Goal: Task Accomplishment & Management: Manage account settings

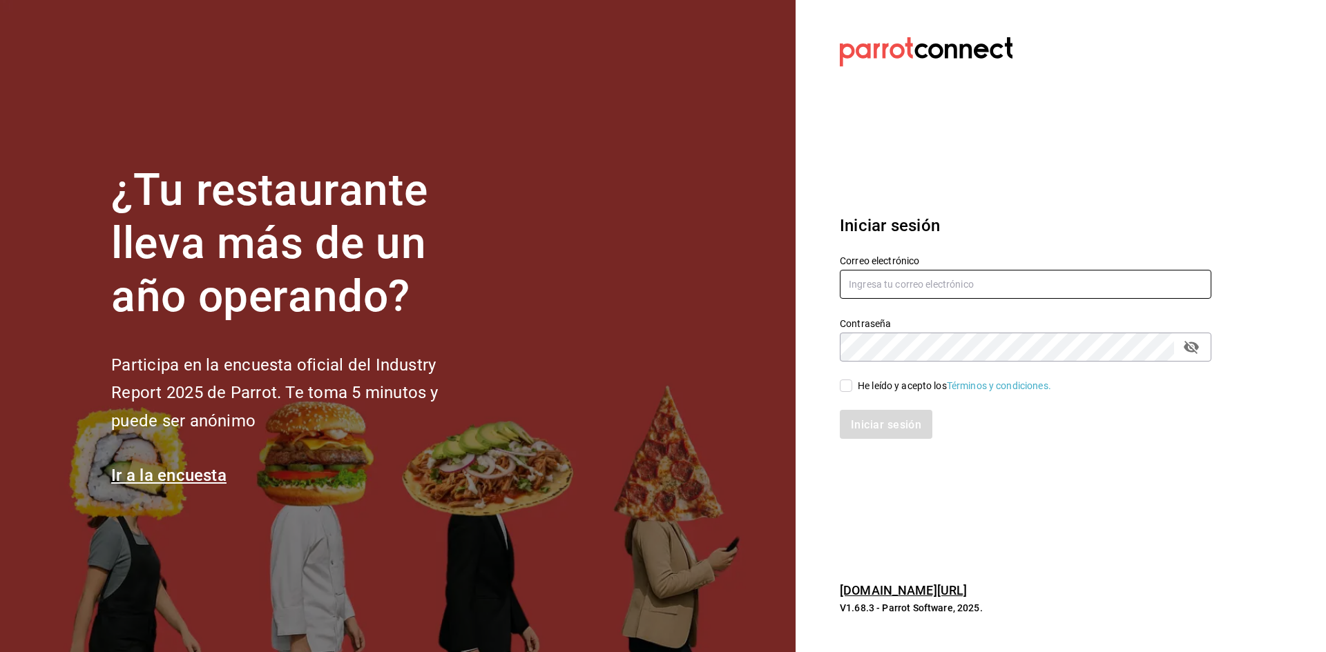
type input "[EMAIL_ADDRESS][DOMAIN_NAME]"
click at [843, 387] on input "He leído y acepto los Términos y condiciones." at bounding box center [846, 386] width 12 height 12
checkbox input "true"
click at [872, 419] on font "Iniciar sesión" at bounding box center [886, 424] width 70 height 13
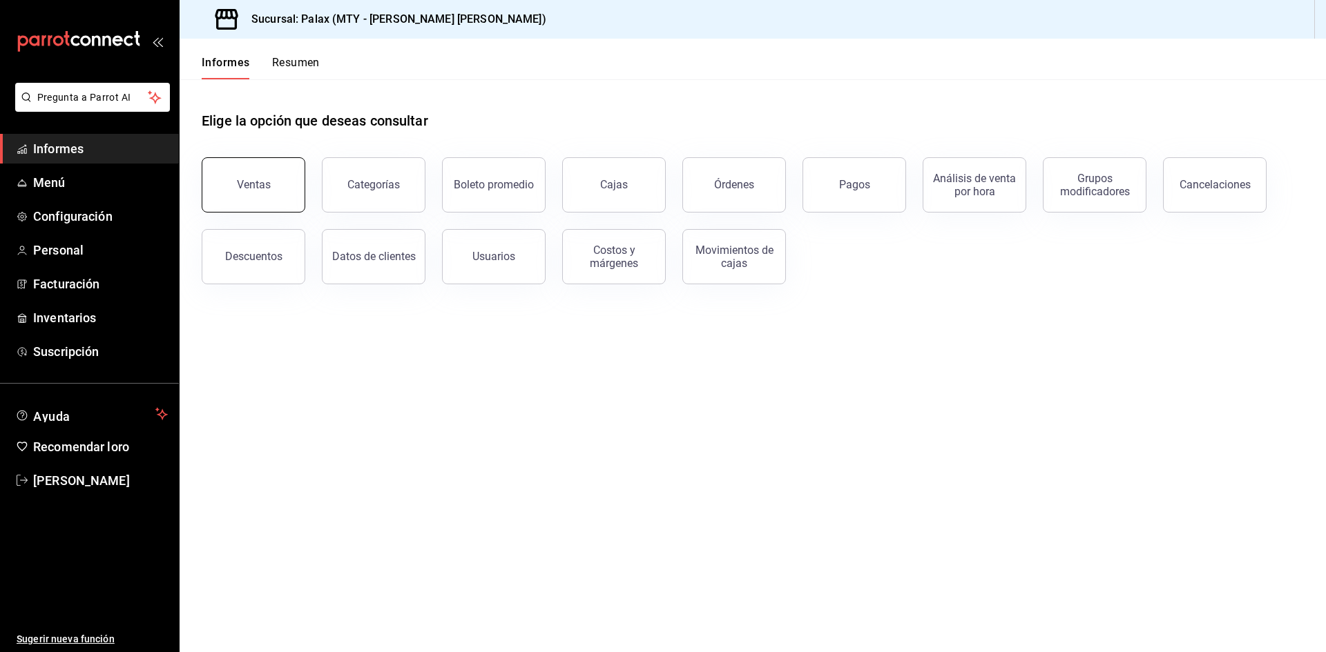
click at [279, 184] on button "Ventas" at bounding box center [254, 184] width 104 height 55
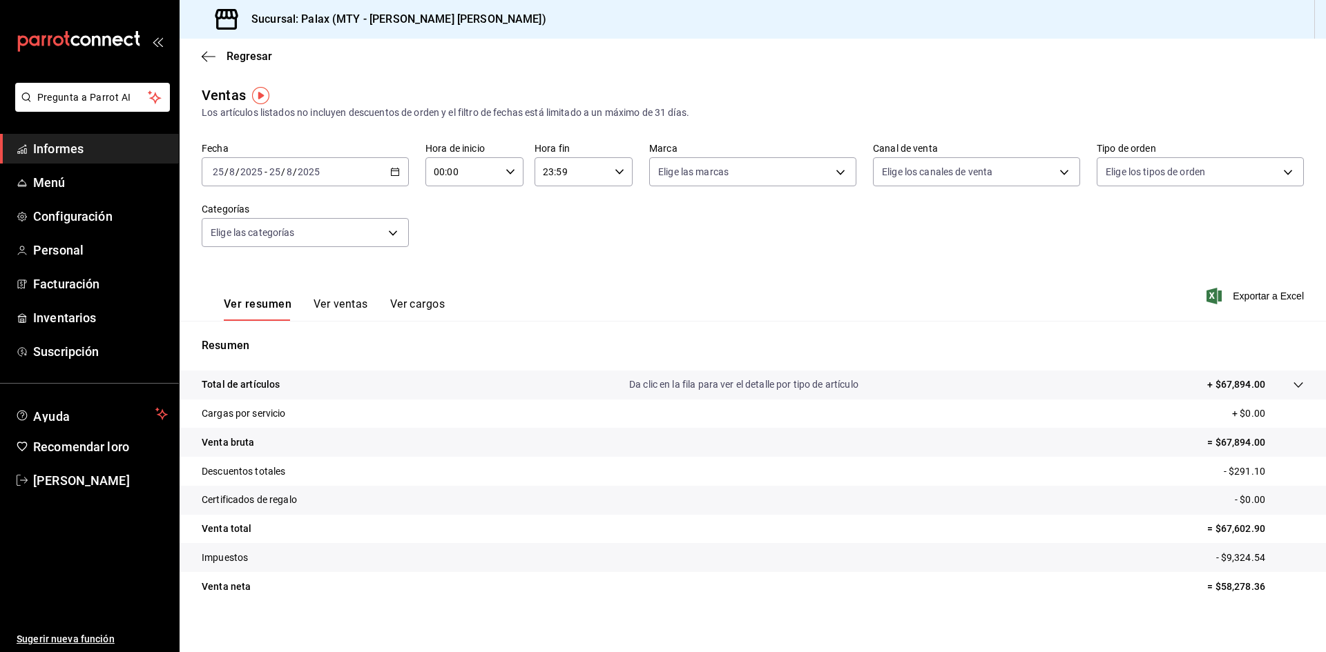
drag, startPoint x: 398, startPoint y: 171, endPoint x: 390, endPoint y: 173, distance: 8.5
click at [390, 173] on div "2025-08-25 25 / 8 / 2025 - 2025-08-25 25 / 8 / 2025" at bounding box center [305, 171] width 207 height 29
click at [286, 336] on font "Rango de fechas" at bounding box center [249, 337] width 73 height 11
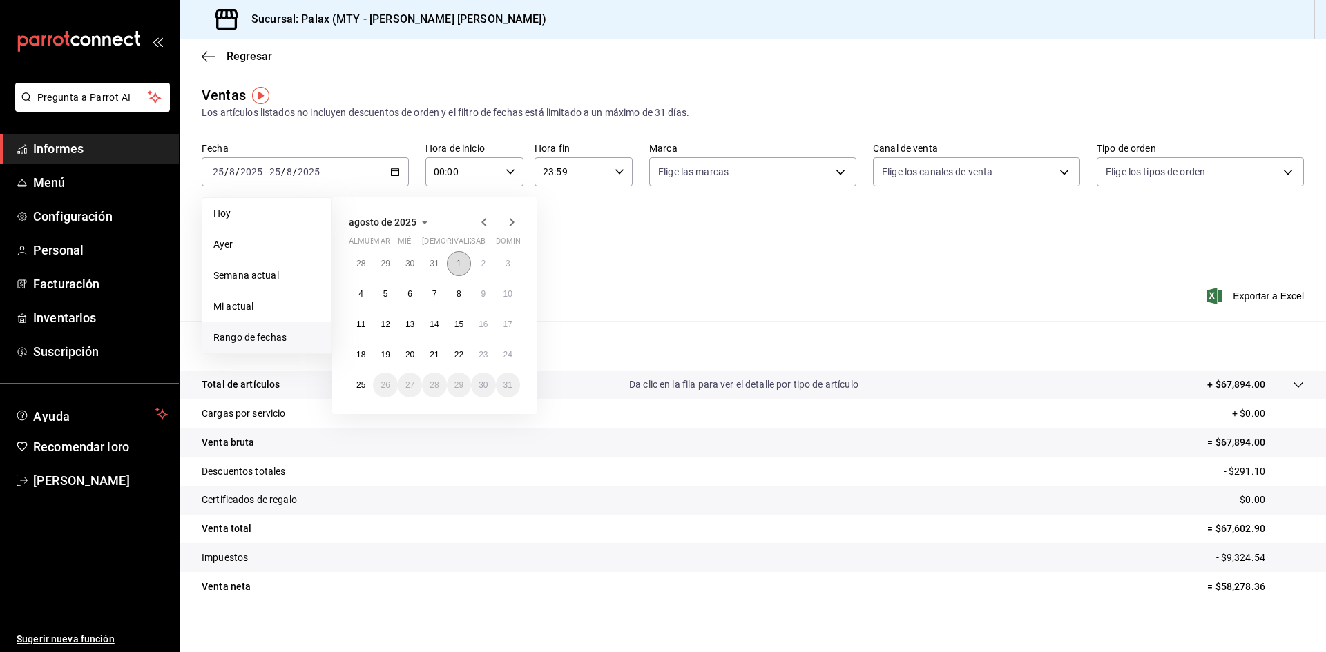
click at [466, 260] on button "1" at bounding box center [459, 263] width 24 height 25
click at [433, 352] on font "21" at bounding box center [433, 355] width 9 height 10
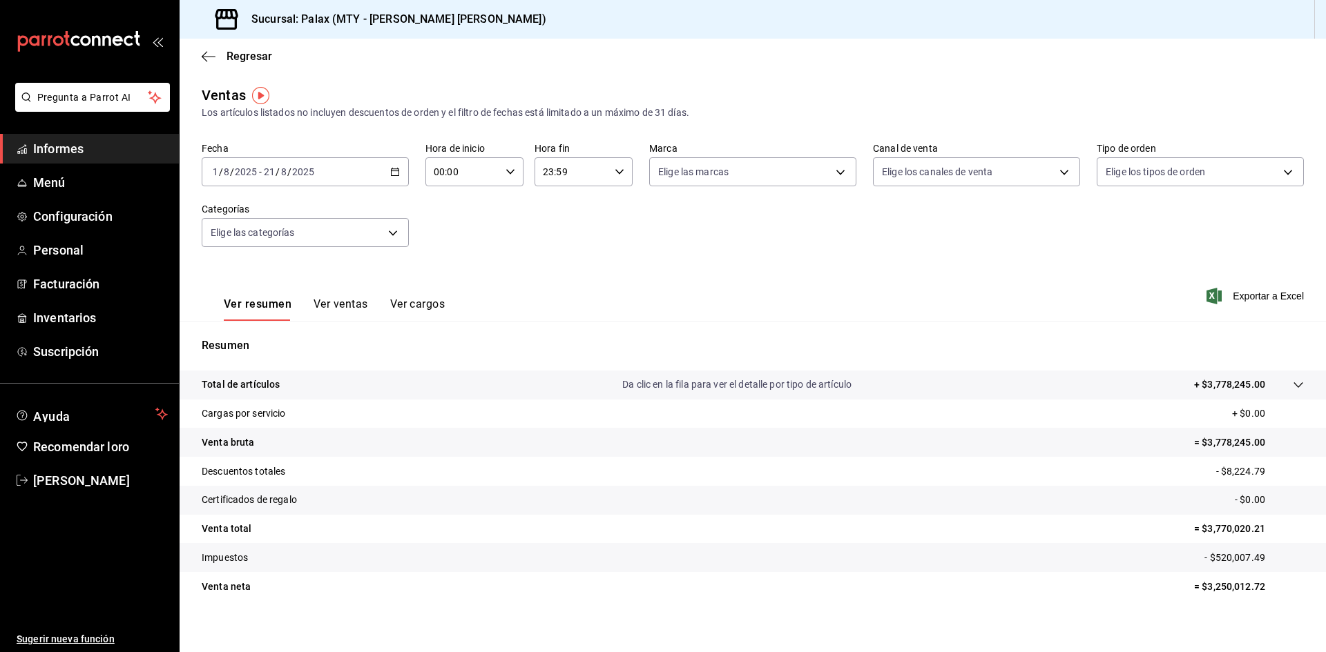
click at [481, 175] on input "00:00" at bounding box center [462, 172] width 75 height 28
click at [452, 228] on font "07" at bounding box center [447, 231] width 11 height 11
click at [459, 196] on span "06" at bounding box center [447, 198] width 27 height 11
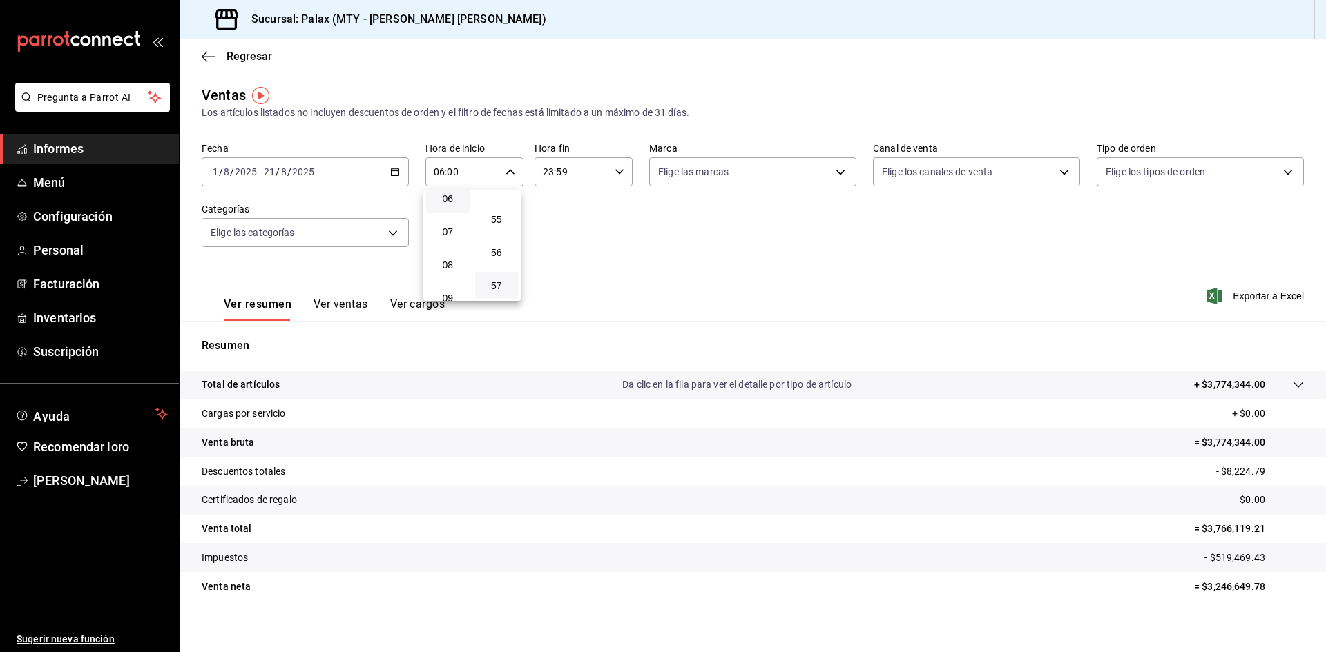
scroll to position [1878, 0]
drag, startPoint x: 496, startPoint y: 286, endPoint x: 506, endPoint y: 280, distance: 11.7
click at [496, 287] on font "59" at bounding box center [496, 284] width 11 height 11
type input "06:59"
click at [554, 175] on div at bounding box center [663, 326] width 1326 height 652
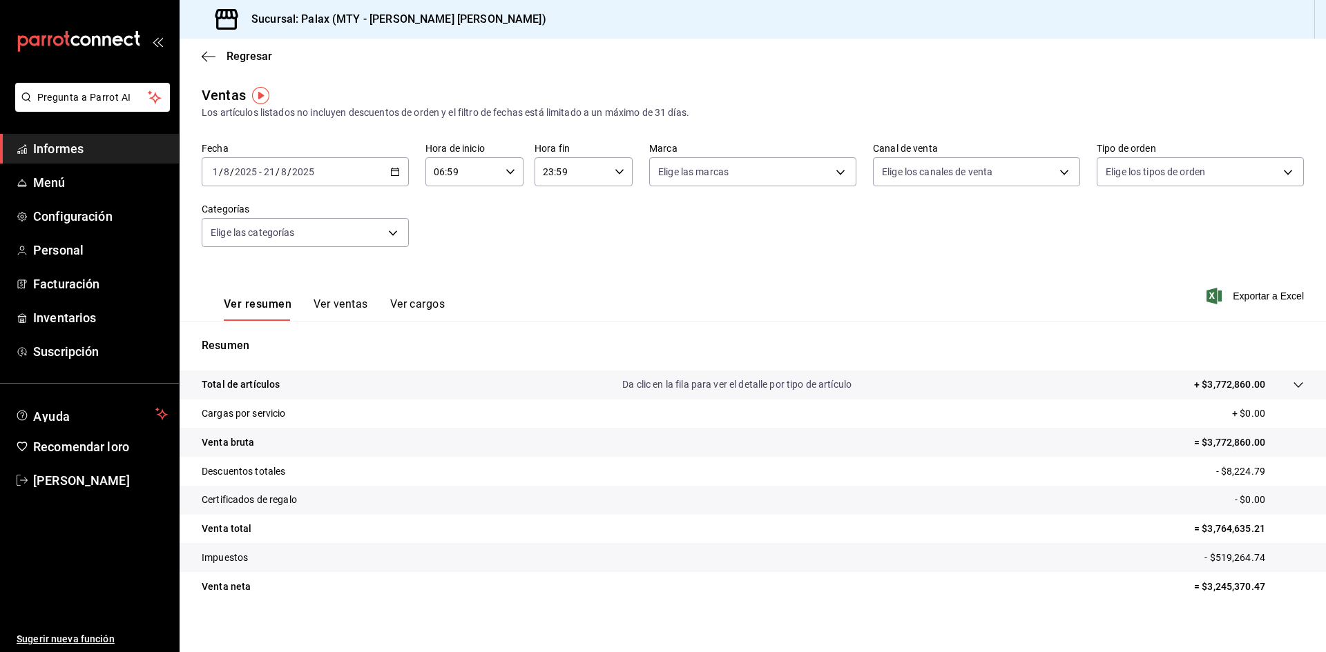
click at [554, 173] on input "23:59" at bounding box center [571, 172] width 75 height 28
click at [557, 239] on font "07" at bounding box center [555, 237] width 11 height 11
click at [608, 200] on button "02" at bounding box center [604, 191] width 43 height 28
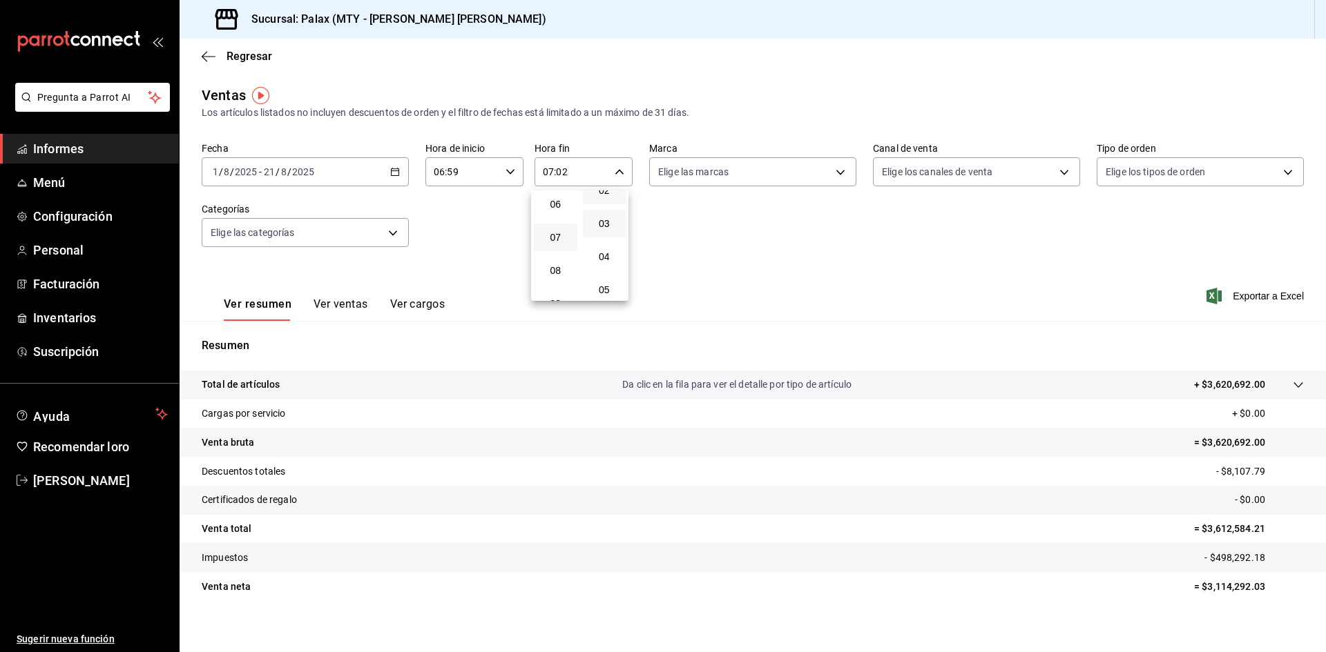
scroll to position [14, 0]
click at [603, 198] on font "00" at bounding box center [604, 193] width 11 height 11
type input "07:00"
click at [790, 262] on div at bounding box center [663, 326] width 1326 height 652
click at [1236, 293] on font "Exportar a Excel" at bounding box center [1267, 296] width 71 height 11
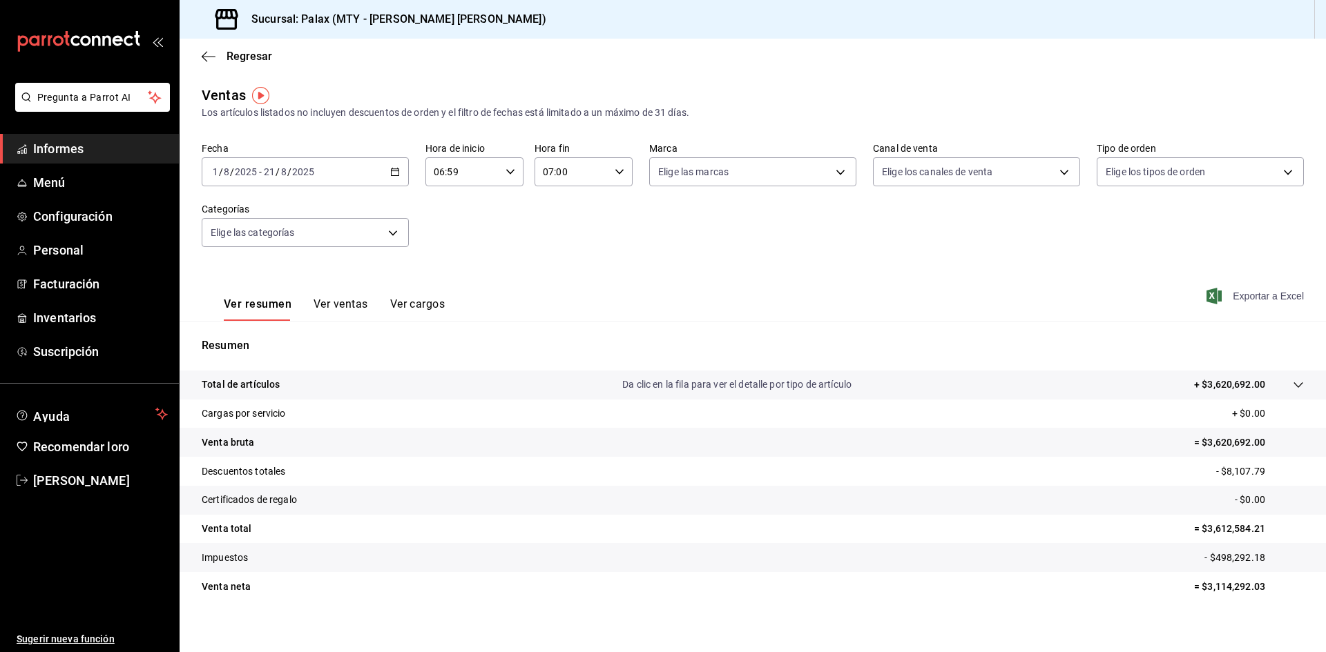
click at [1236, 292] on font "Exportar a Excel" at bounding box center [1267, 296] width 71 height 11
click at [104, 179] on span "Menú" at bounding box center [100, 182] width 135 height 19
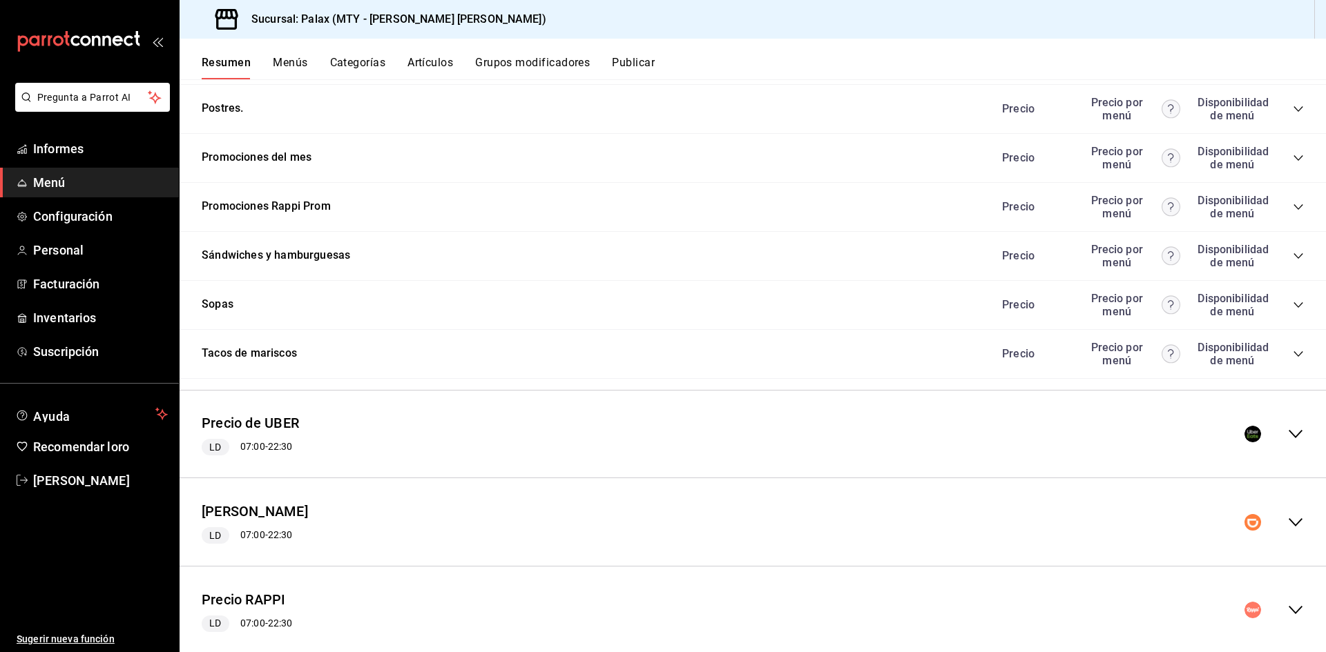
scroll to position [2082, 0]
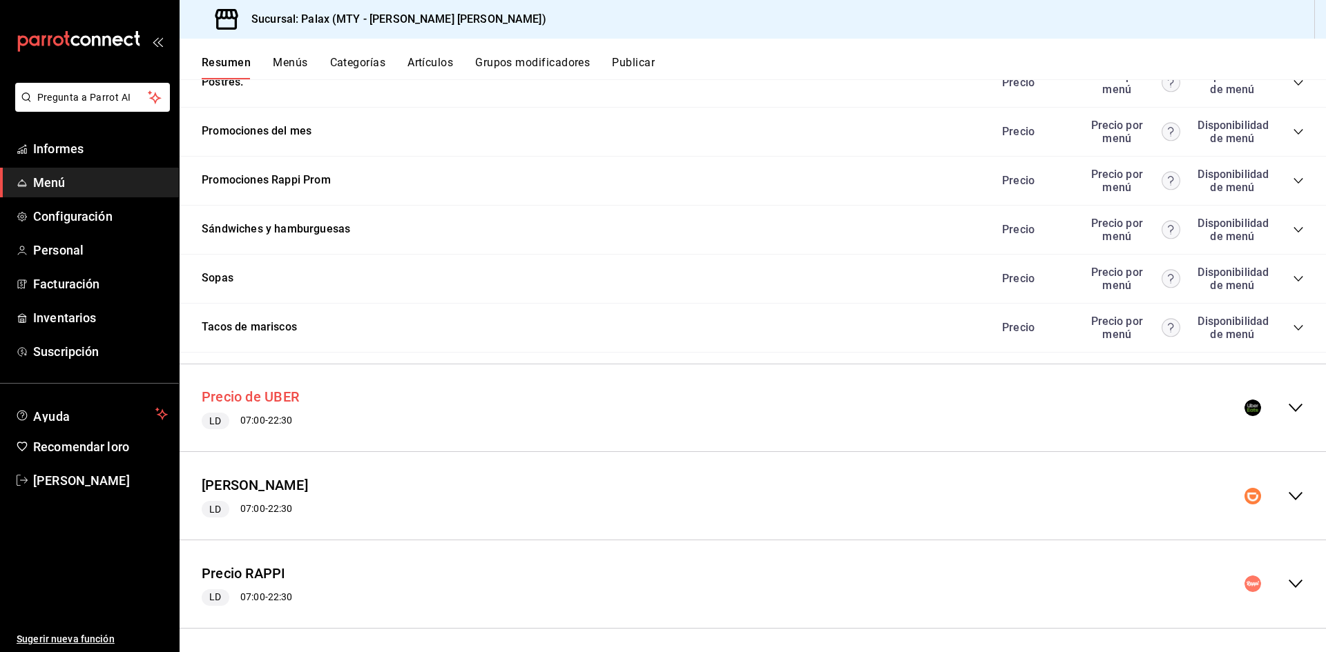
click at [269, 389] on font "Precio de UBER" at bounding box center [250, 397] width 97 height 17
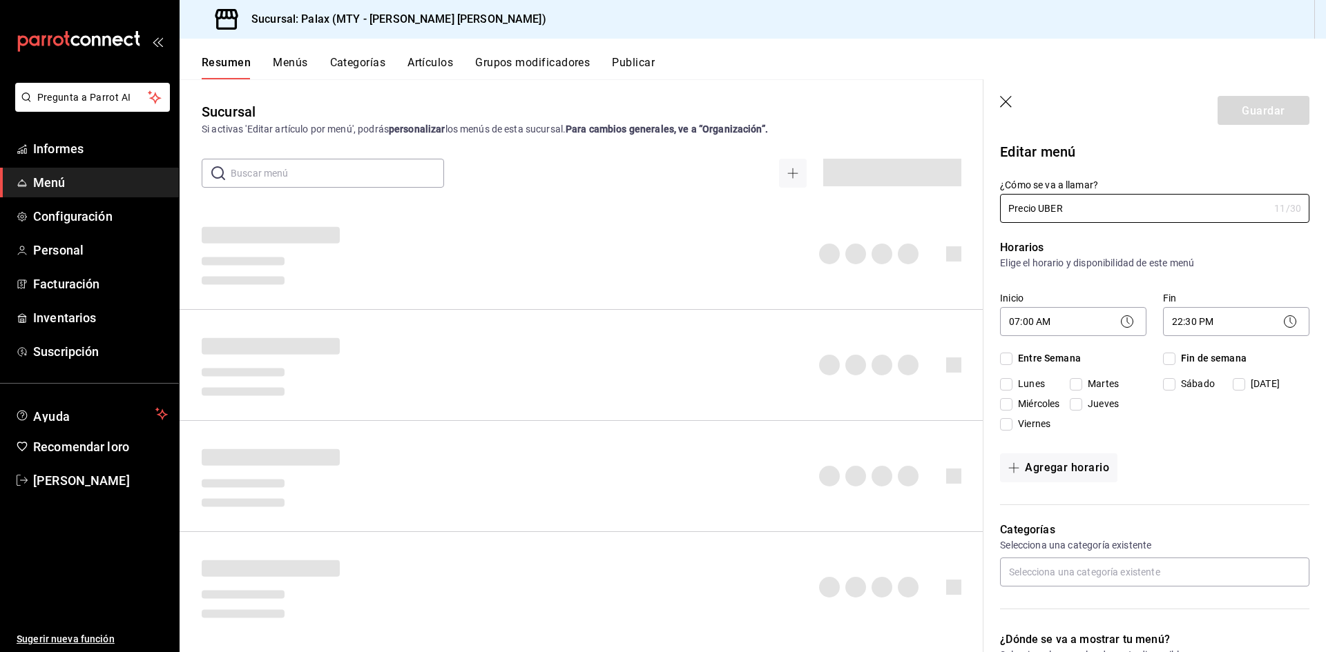
checkbox input "true"
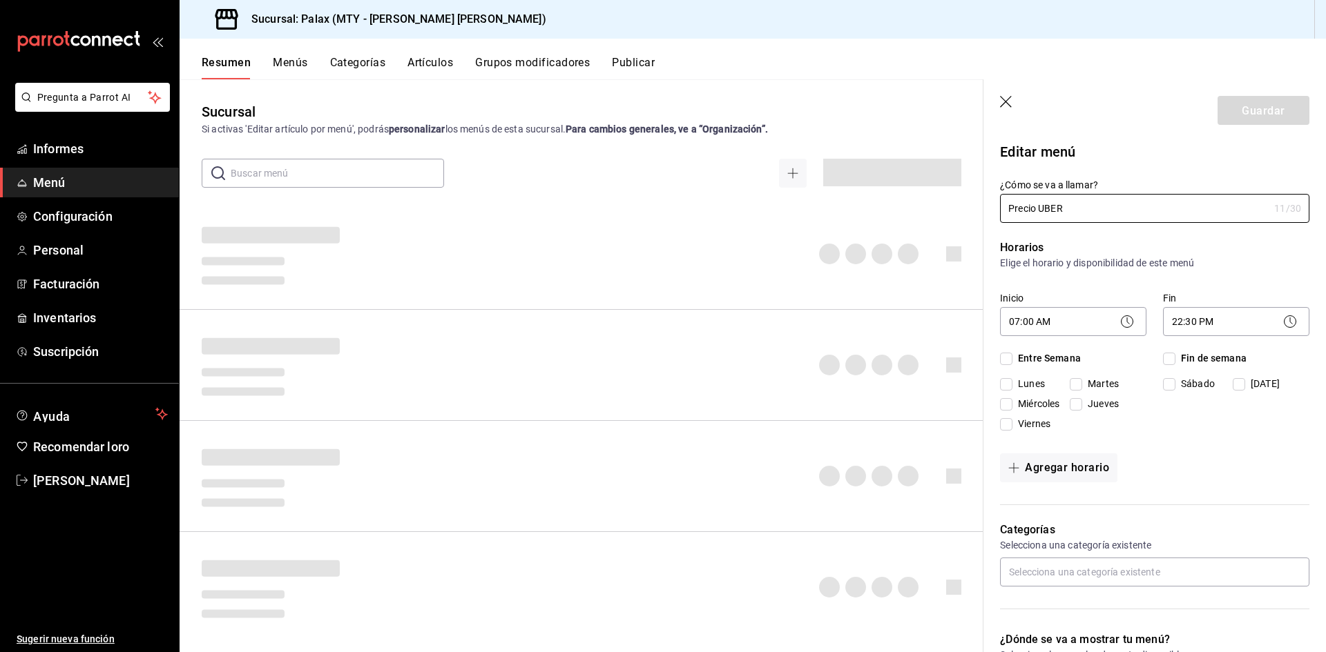
checkbox input "true"
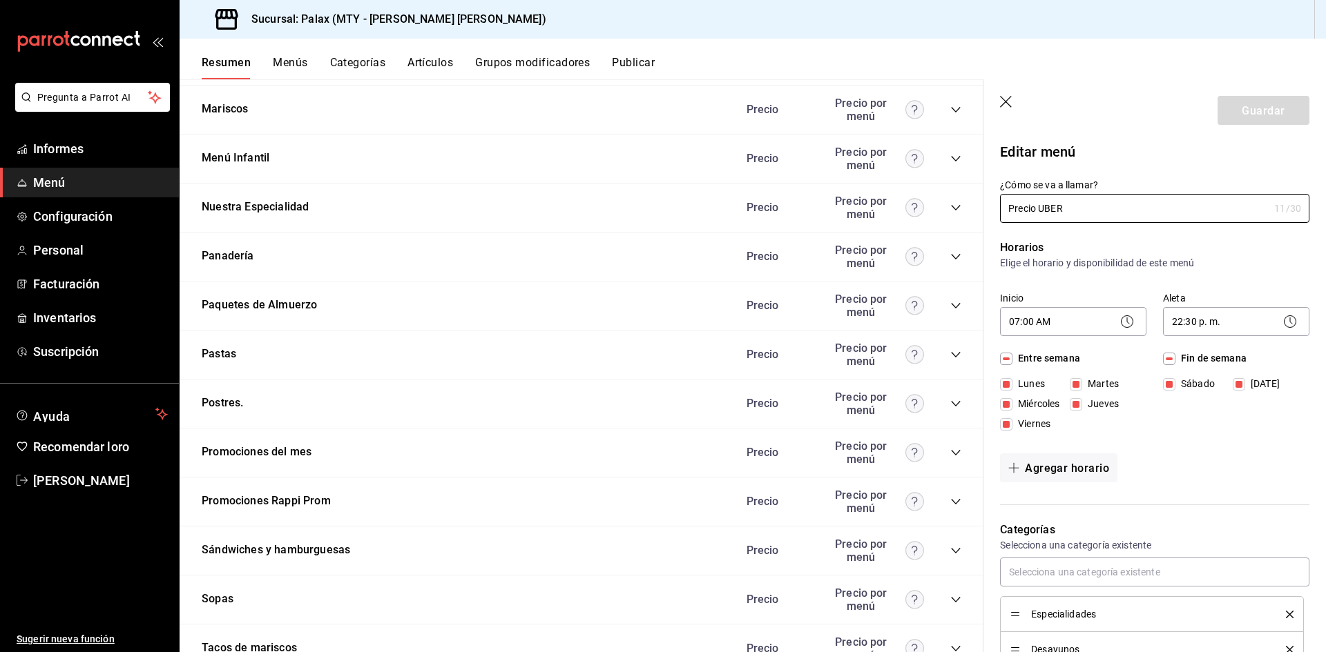
scroll to position [1795, 0]
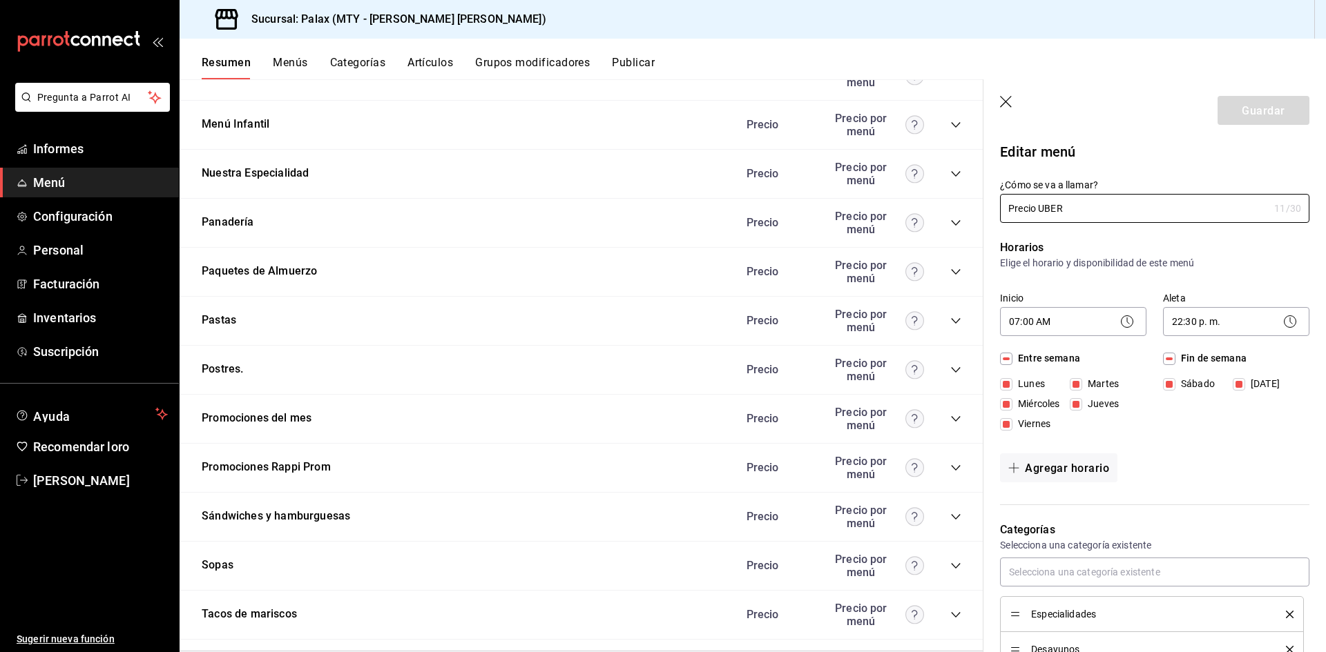
drag, startPoint x: 290, startPoint y: 456, endPoint x: 416, endPoint y: 492, distance: 130.7
click at [290, 461] on font "Promociones Rappi Prom" at bounding box center [266, 467] width 129 height 13
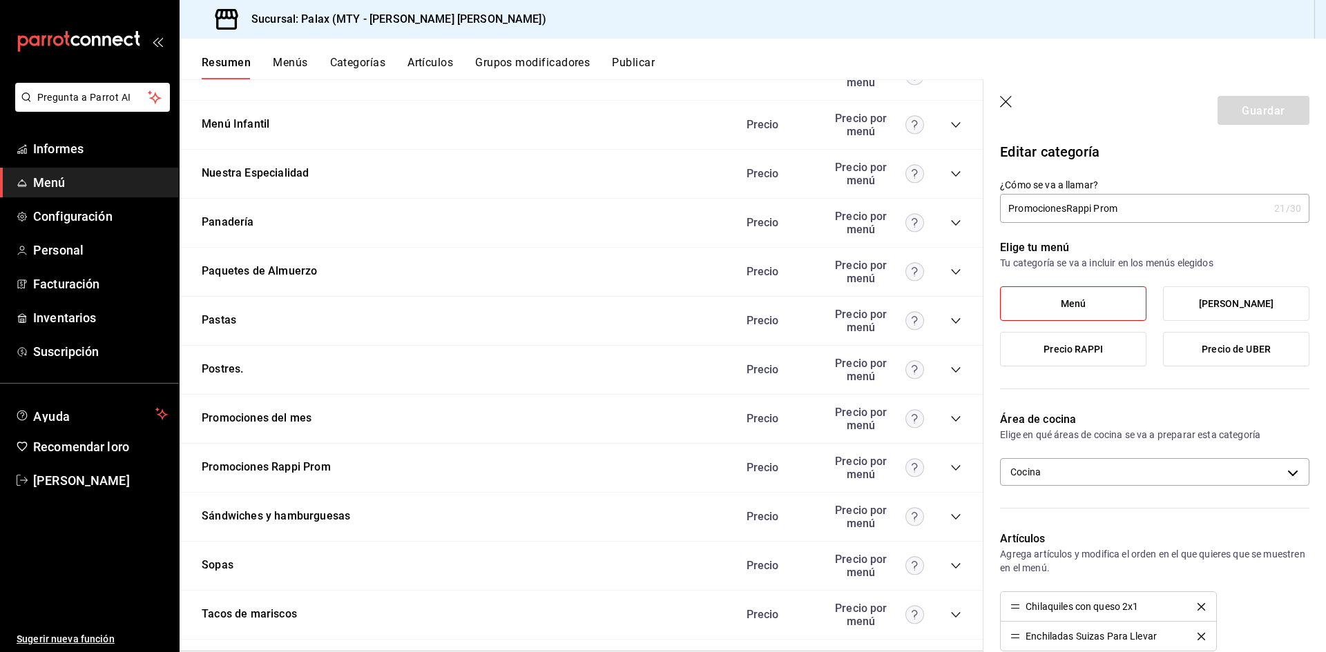
click at [1003, 108] on header "Guardar" at bounding box center [1154, 107] width 342 height 57
click at [1003, 104] on icon "button" at bounding box center [1007, 103] width 14 height 14
